Goal: Task Accomplishment & Management: Use online tool/utility

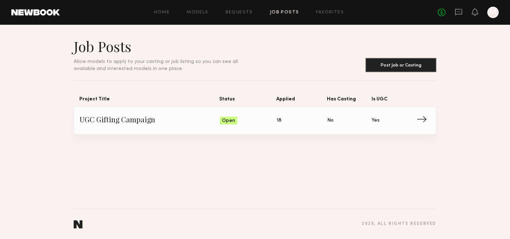
click at [137, 118] on span "UGC Gifting Campaign" at bounding box center [150, 120] width 140 height 11
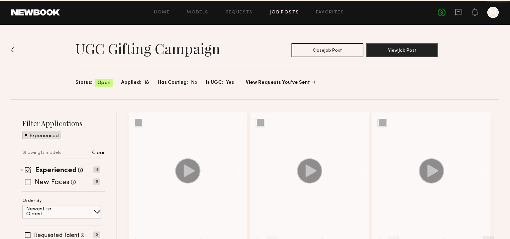
click at [52, 179] on div "New Faces Talent we've deemed to be in the early stages of their professional c…" at bounding box center [55, 182] width 41 height 9
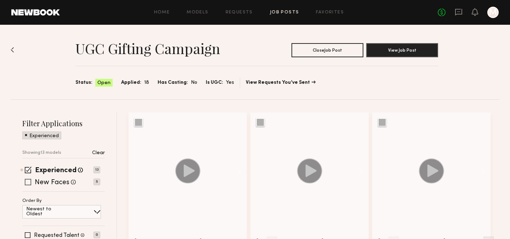
click at [28, 182] on span at bounding box center [28, 182] width 6 height 6
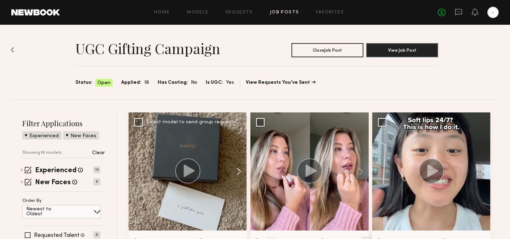
click at [237, 174] on button at bounding box center [235, 172] width 23 height 118
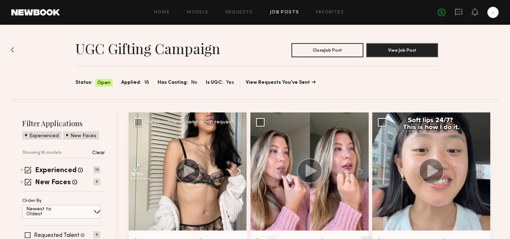
click at [237, 174] on button at bounding box center [235, 172] width 23 height 118
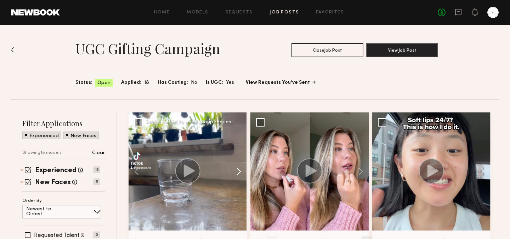
click at [240, 172] on button at bounding box center [235, 172] width 23 height 118
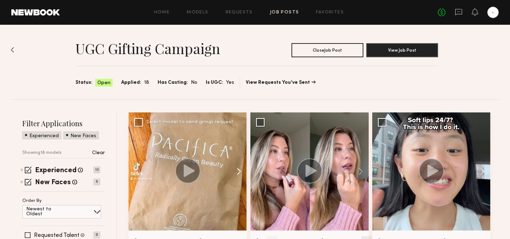
click at [240, 173] on button at bounding box center [235, 172] width 23 height 118
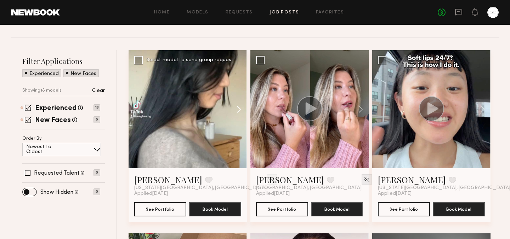
scroll to position [71, 0]
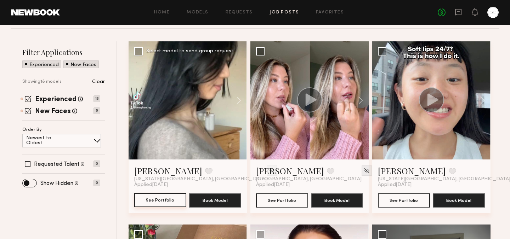
click at [180, 201] on button "See Portfolio" at bounding box center [160, 200] width 52 height 14
click at [458, 15] on icon at bounding box center [459, 12] width 8 height 8
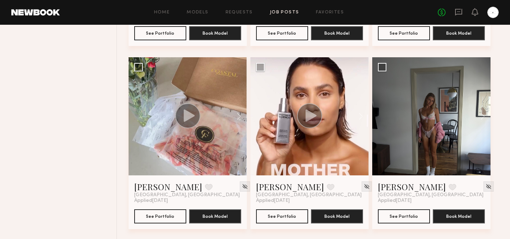
scroll to position [245, 0]
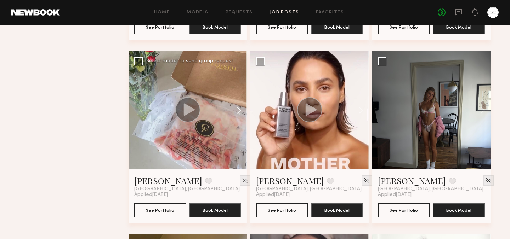
click at [237, 112] on button at bounding box center [235, 110] width 23 height 118
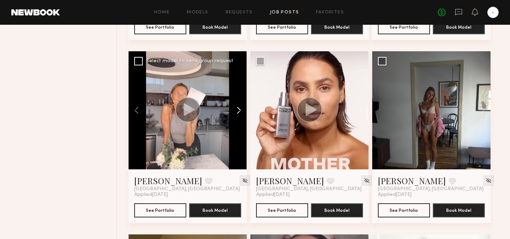
click at [237, 112] on button at bounding box center [235, 110] width 23 height 118
click at [238, 114] on button at bounding box center [235, 110] width 23 height 118
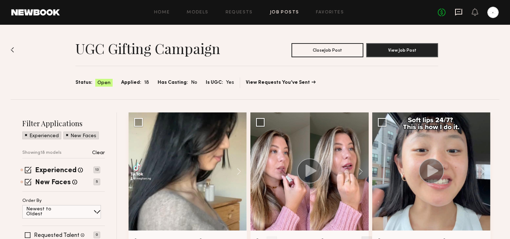
click at [462, 12] on icon at bounding box center [458, 12] width 7 height 7
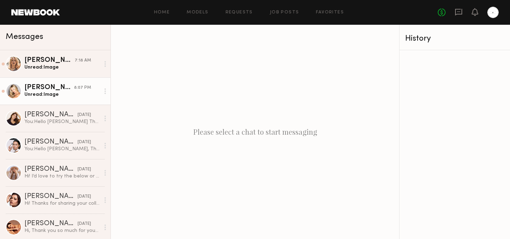
click at [64, 90] on div "Sam F." at bounding box center [49, 87] width 50 height 7
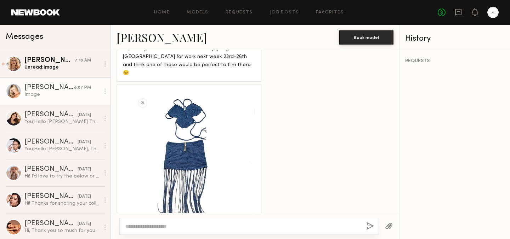
scroll to position [599, 0]
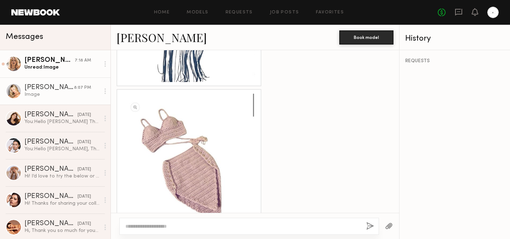
click at [49, 65] on div "Unread: Image" at bounding box center [61, 67] width 75 height 7
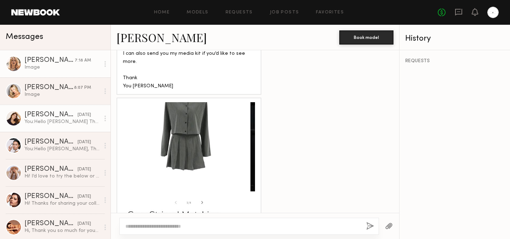
scroll to position [2, 0]
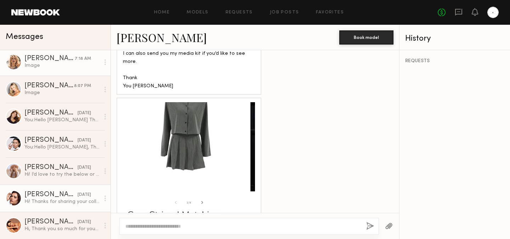
click at [67, 192] on div "Taylor C." at bounding box center [50, 195] width 53 height 7
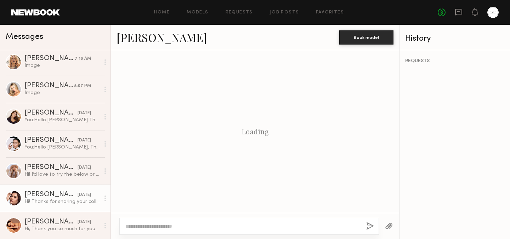
scroll to position [317, 0]
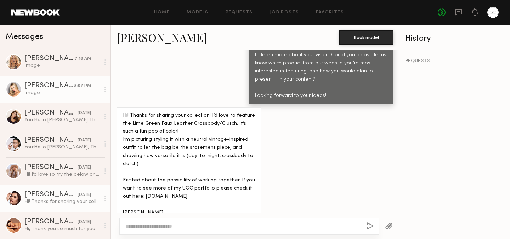
click at [62, 89] on div "Sam F." at bounding box center [49, 86] width 50 height 7
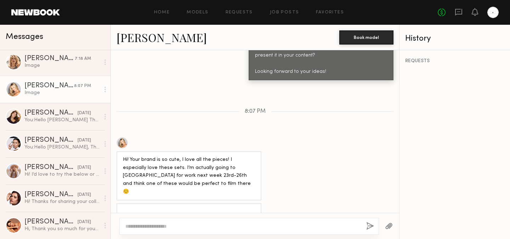
scroll to position [364, 0]
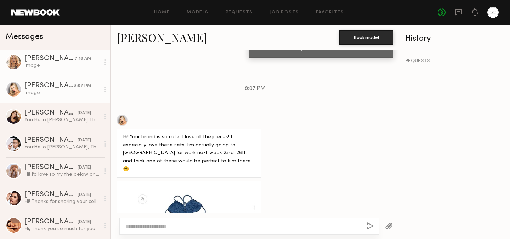
click at [70, 66] on div "Image" at bounding box center [61, 65] width 75 height 7
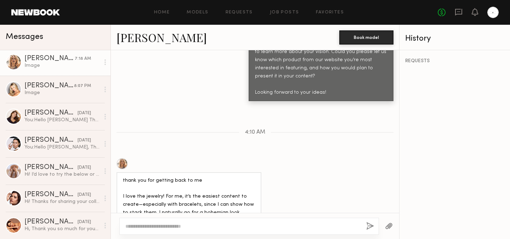
scroll to position [257, 0]
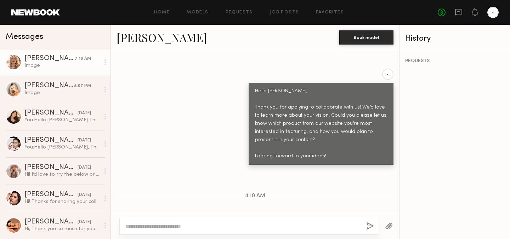
click at [281, 16] on div "Home Models Requests Job Posts Favorites Sign Out No fees up to $5,000" at bounding box center [279, 12] width 439 height 11
click at [281, 14] on link "Job Posts" at bounding box center [284, 12] width 29 height 5
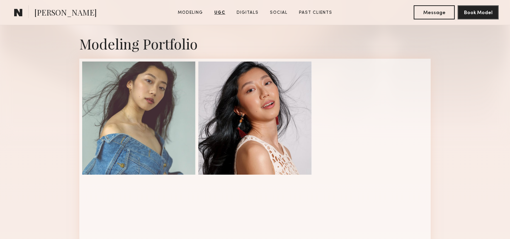
scroll to position [112, 0]
